Goal: Complete application form

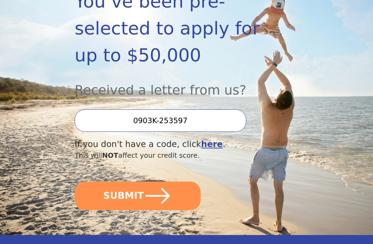
scroll to position [142, 0]
click at [163, 198] on icon "submit" at bounding box center [158, 196] width 28 height 28
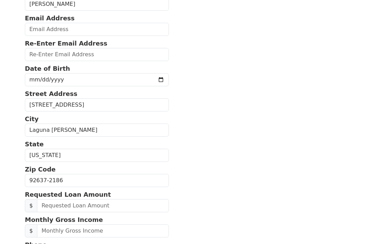
scroll to position [94, 0]
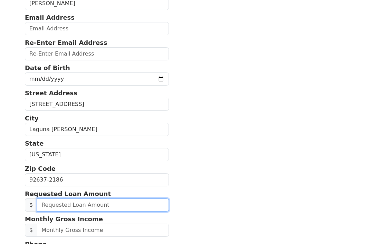
click at [119, 203] on input "text" at bounding box center [103, 205] width 132 height 13
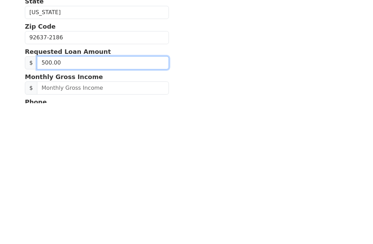
type input "5,000.00"
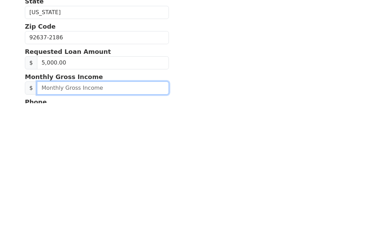
click at [102, 223] on input "text" at bounding box center [103, 229] width 132 height 13
type input "61,000.00"
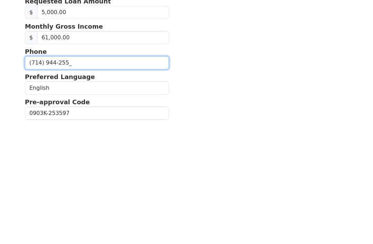
type input "[PHONE_NUMBER]"
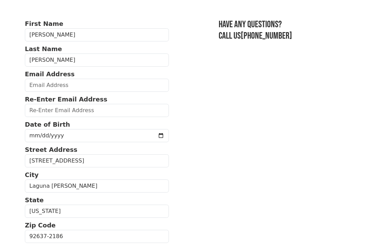
scroll to position [27, 0]
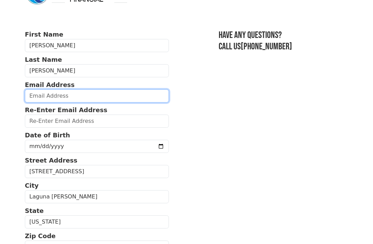
click at [67, 95] on input "email" at bounding box center [97, 96] width 144 height 13
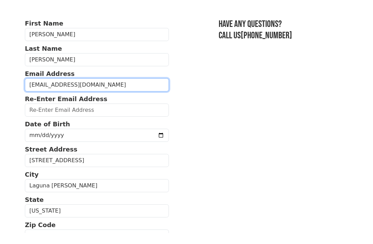
type input "[EMAIL_ADDRESS][DOMAIN_NAME]"
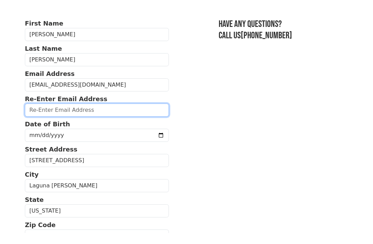
click at [93, 115] on input "email" at bounding box center [97, 121] width 144 height 13
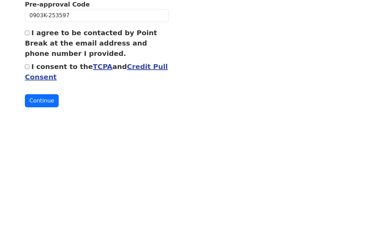
scroll to position [267, 0]
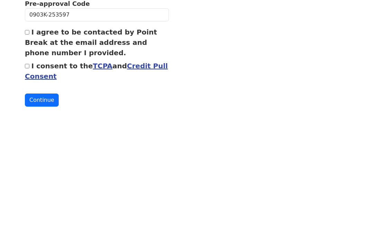
type input "[EMAIL_ADDRESS][DOMAIN_NAME]"
click at [31, 146] on div "I agree to be contacted by Point Break at the email address and phone number I …" at bounding box center [97, 161] width 144 height 31
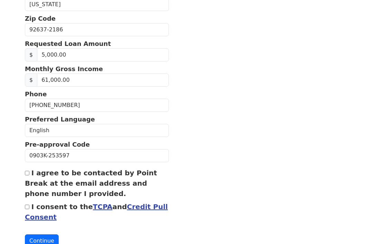
click at [29, 172] on input "I agree to be contacted by Point Break at the email address and phone number I …" at bounding box center [27, 173] width 4 height 4
checkbox input "true"
click at [29, 203] on div "I consent to the TCPA and Credit Pull Consent" at bounding box center [97, 212] width 144 height 21
click at [25, 208] on input "I consent to the TCPA and Credit Pull Consent" at bounding box center [27, 207] width 4 height 4
checkbox input "true"
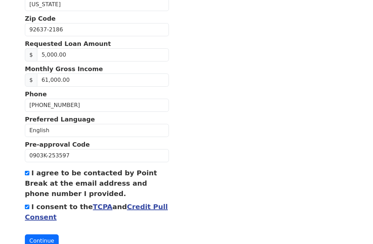
click at [43, 240] on button "Continue" at bounding box center [42, 241] width 34 height 13
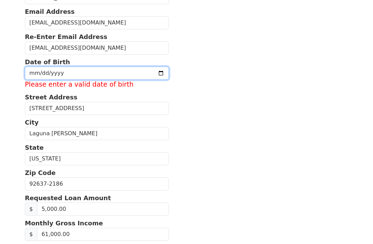
click at [46, 75] on input "date" at bounding box center [97, 73] width 144 height 13
type input "1962-11-18"
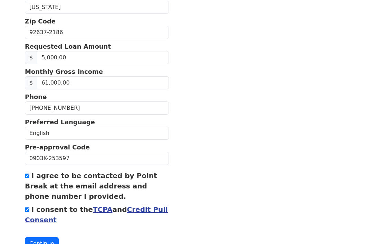
scroll to position [244, 0]
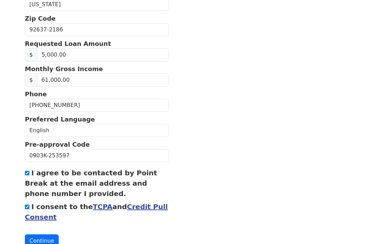
click at [43, 239] on button "Continue" at bounding box center [42, 241] width 34 height 13
